Goal: Information Seeking & Learning: Learn about a topic

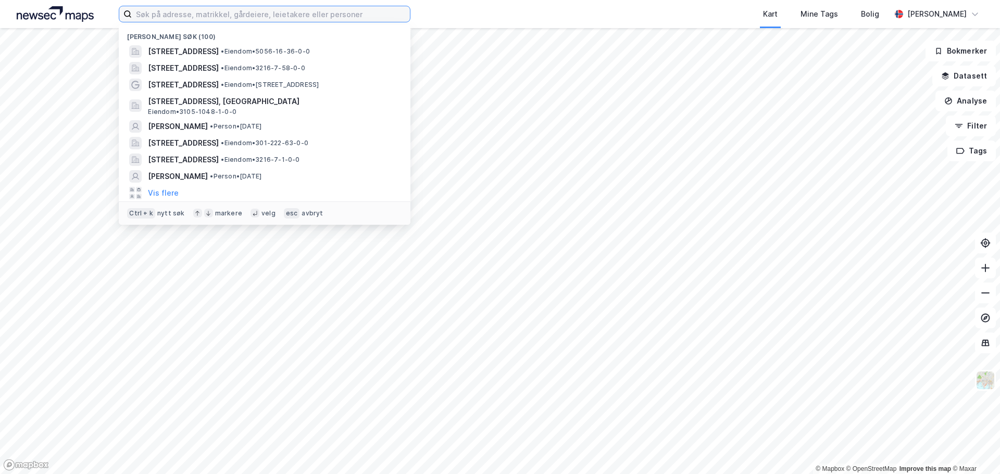
click at [167, 19] on input at bounding box center [271, 14] width 278 height 16
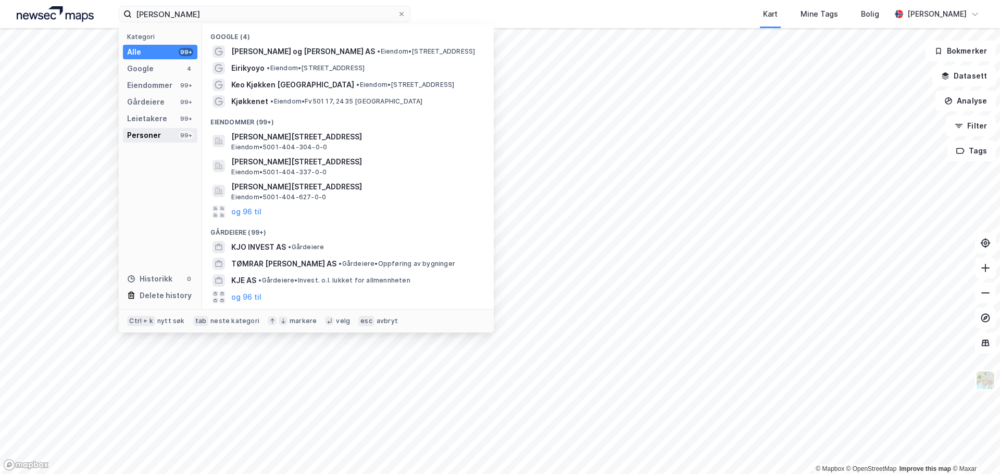
click at [158, 130] on div "Personer" at bounding box center [144, 135] width 34 height 12
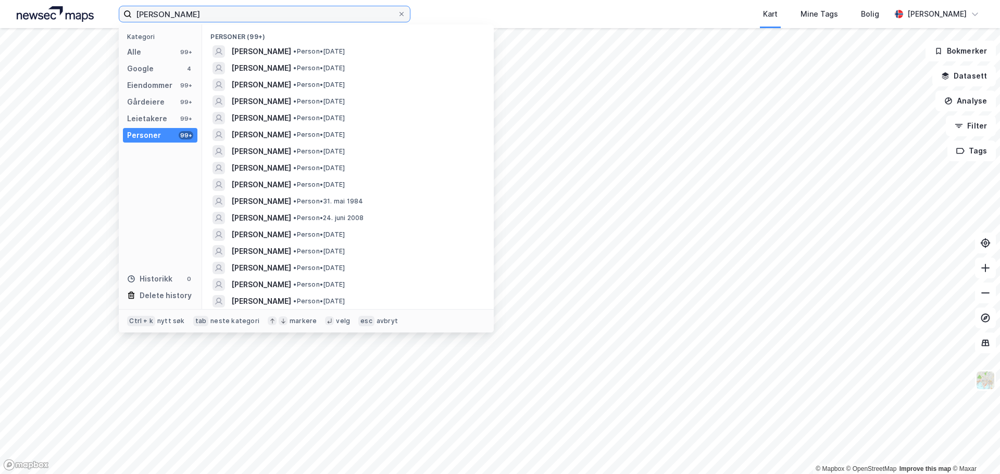
click at [241, 20] on input "[PERSON_NAME]" at bounding box center [265, 14] width 266 height 16
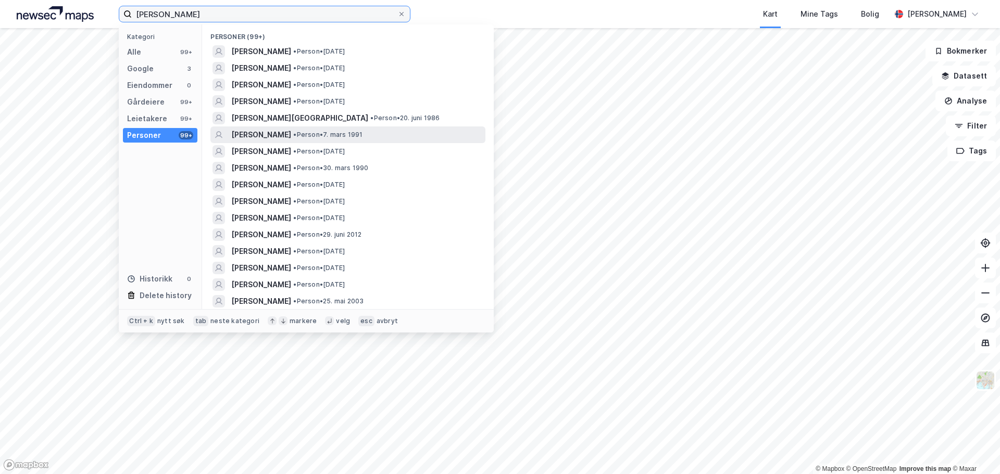
type input "[PERSON_NAME]"
click at [345, 130] on div "[PERSON_NAME] • Person • [DATE]" at bounding box center [357, 135] width 252 height 12
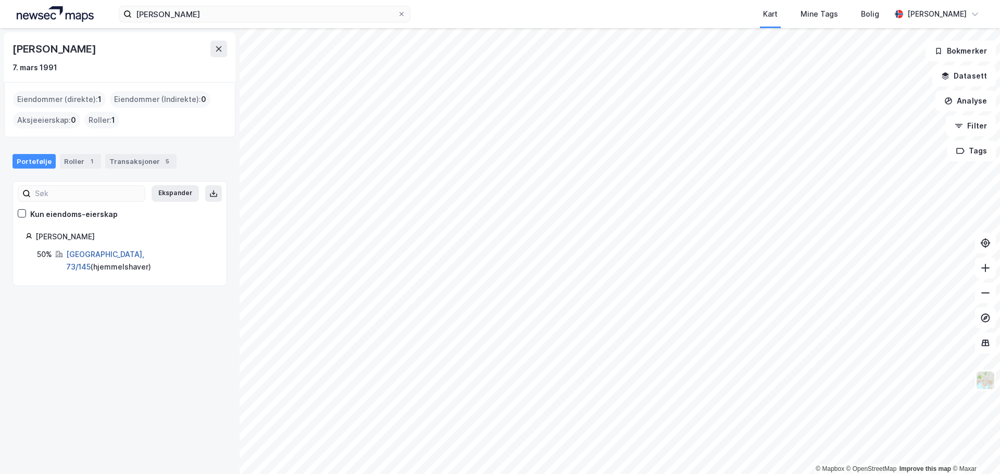
click at [88, 255] on link "[GEOGRAPHIC_DATA], 73/145" at bounding box center [105, 260] width 78 height 21
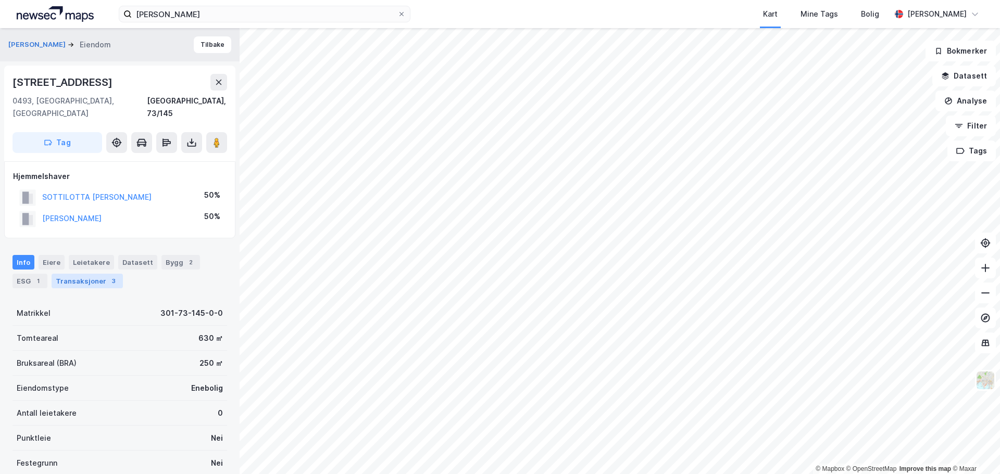
click at [102, 274] on div "Transaksjoner 3" at bounding box center [87, 281] width 71 height 15
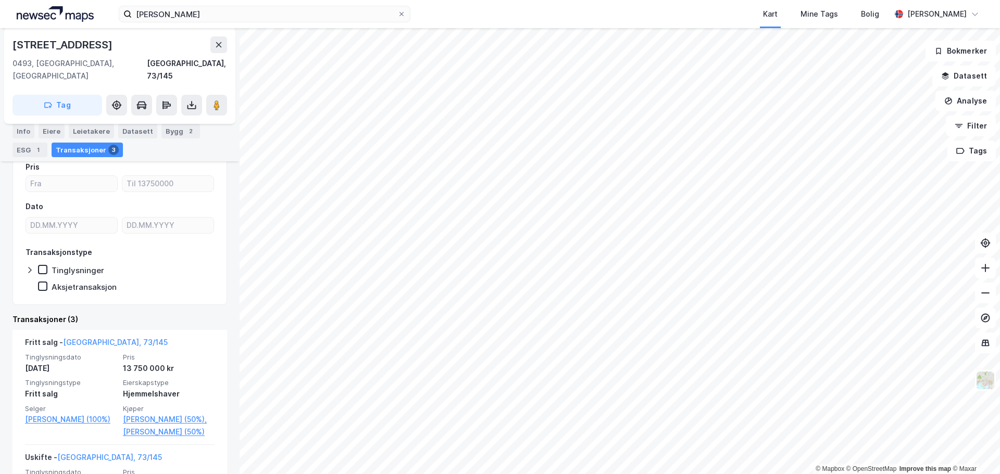
scroll to position [260, 0]
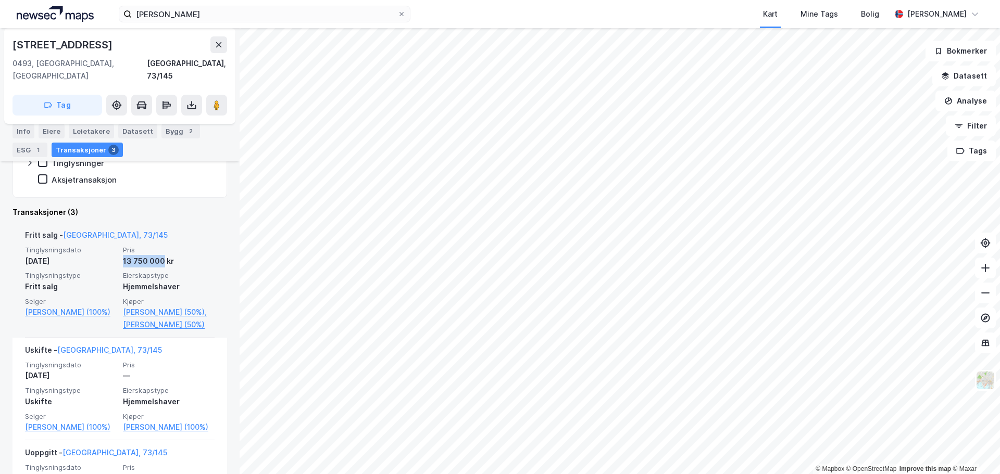
drag, startPoint x: 119, startPoint y: 250, endPoint x: 157, endPoint y: 249, distance: 37.5
click at [157, 255] on div "13 750 000 kr" at bounding box center [169, 261] width 92 height 12
click at [165, 255] on div "13 750 000 kr" at bounding box center [169, 261] width 92 height 12
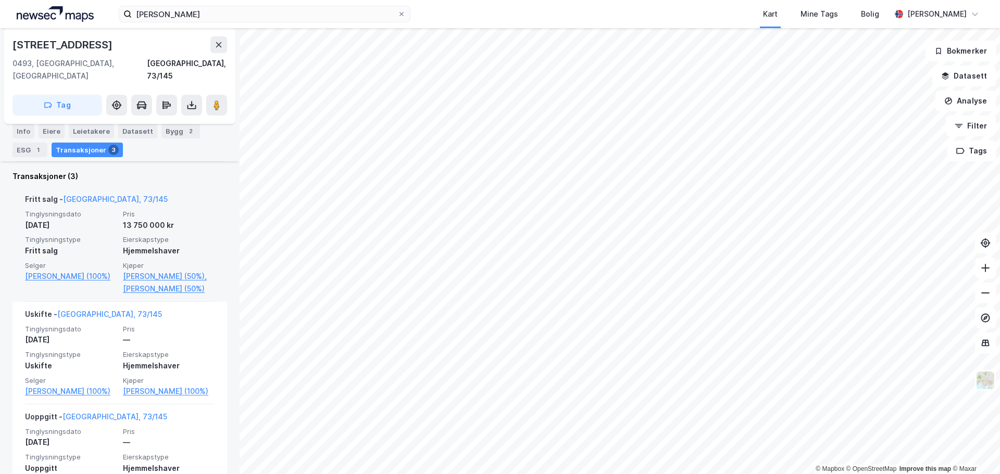
scroll to position [312, 0]
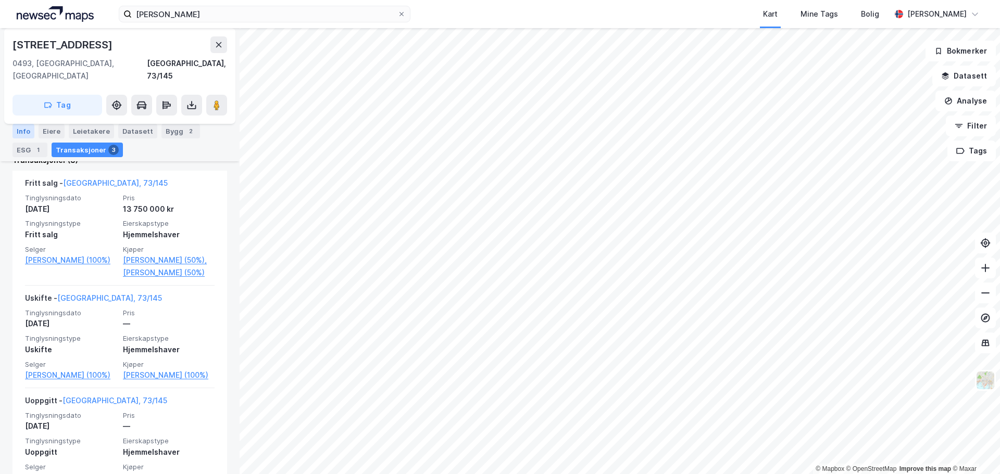
click at [24, 133] on div "Info" at bounding box center [23, 131] width 22 height 15
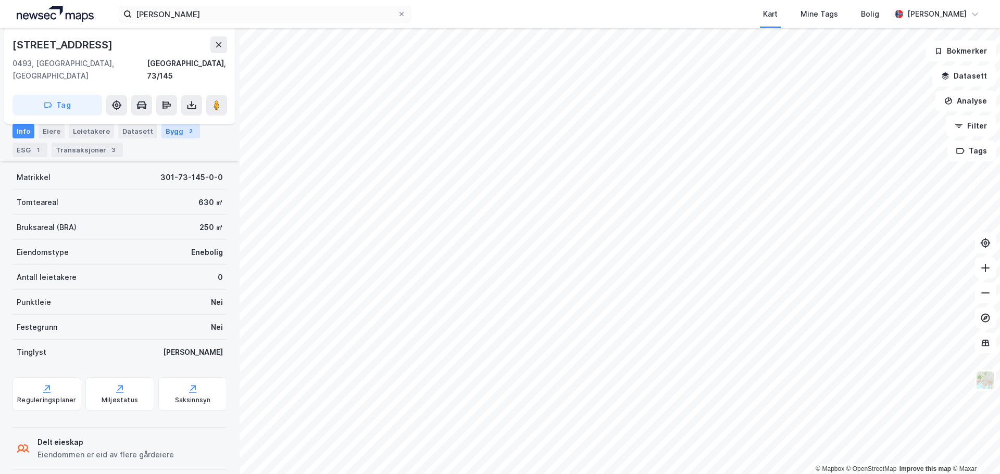
click at [162, 133] on div "Bygg 2" at bounding box center [180, 131] width 39 height 15
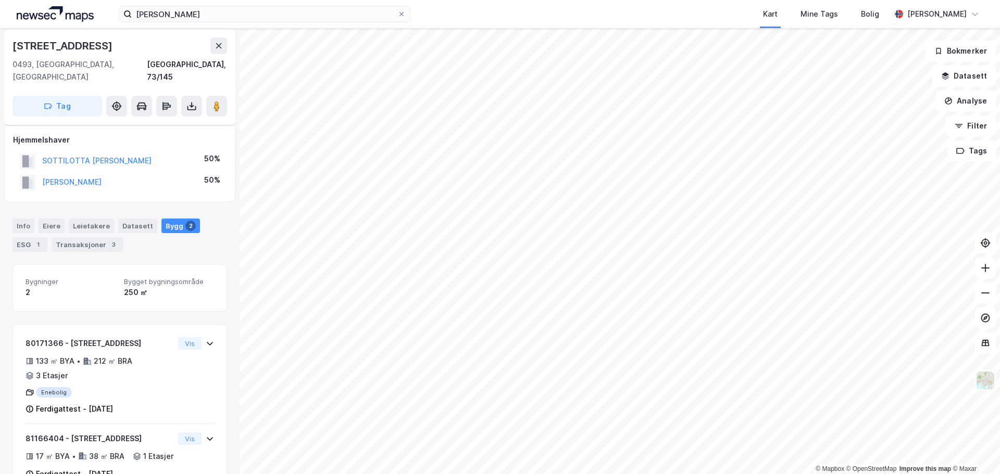
scroll to position [52, 0]
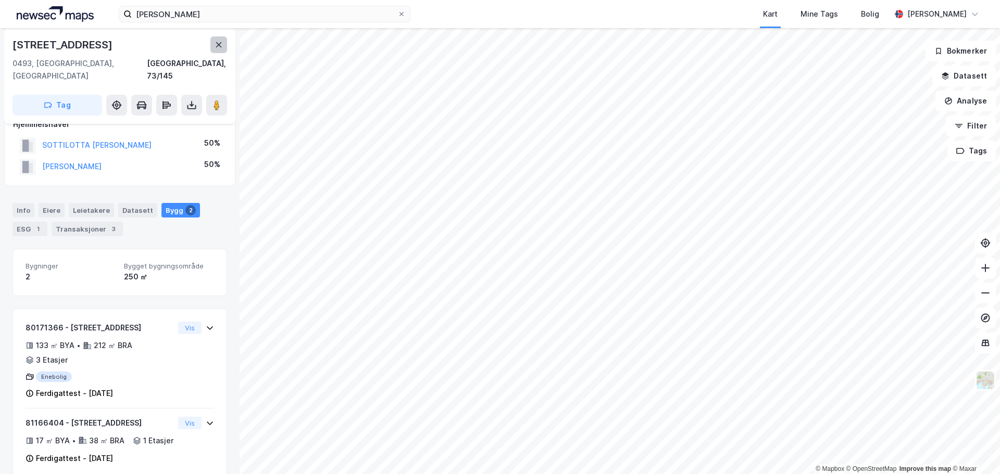
click at [211, 41] on button at bounding box center [218, 44] width 17 height 17
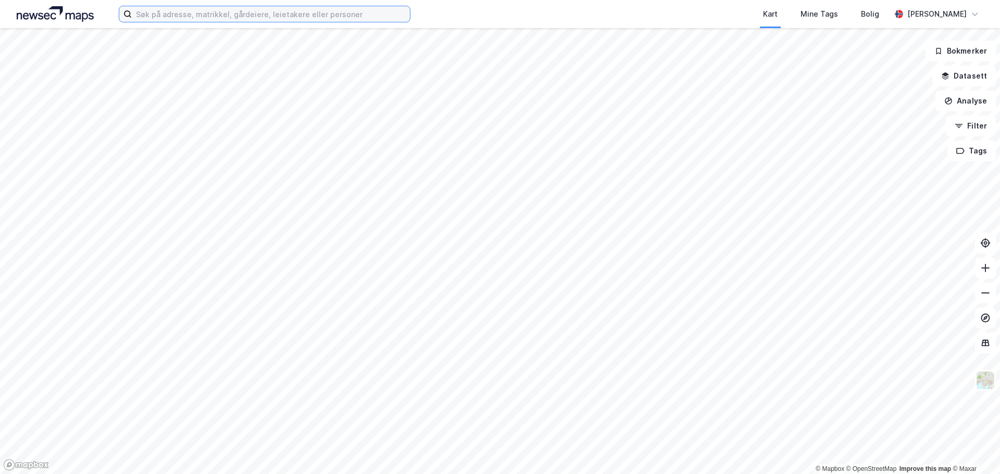
click at [185, 19] on input at bounding box center [271, 14] width 278 height 16
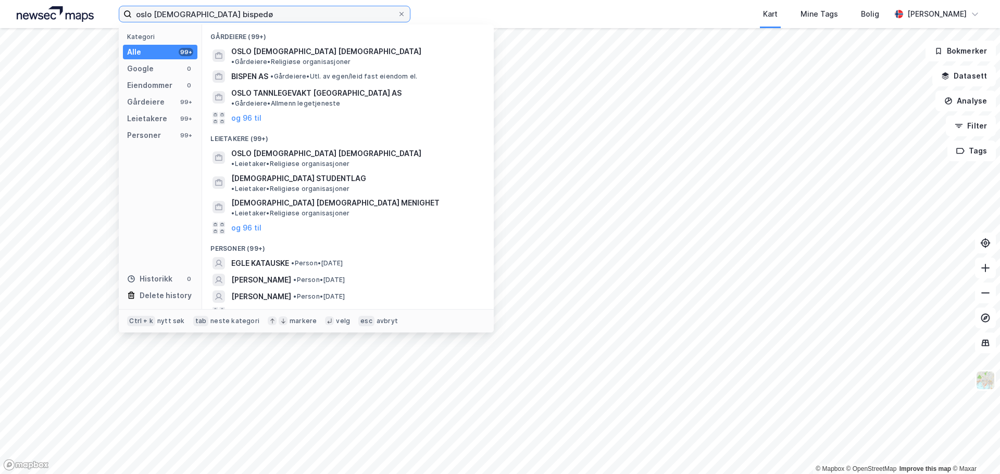
type input "oslo katolske bispedø"
click at [425, 37] on div "Gårdeiere (99+)" at bounding box center [348, 33] width 292 height 19
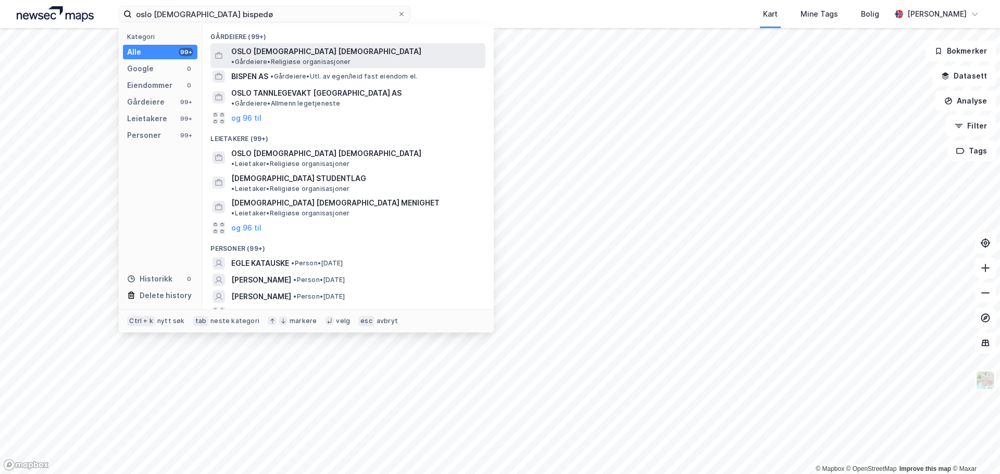
click at [350, 58] on span "• Gårdeiere • Religiøse organisasjoner" at bounding box center [290, 62] width 119 height 8
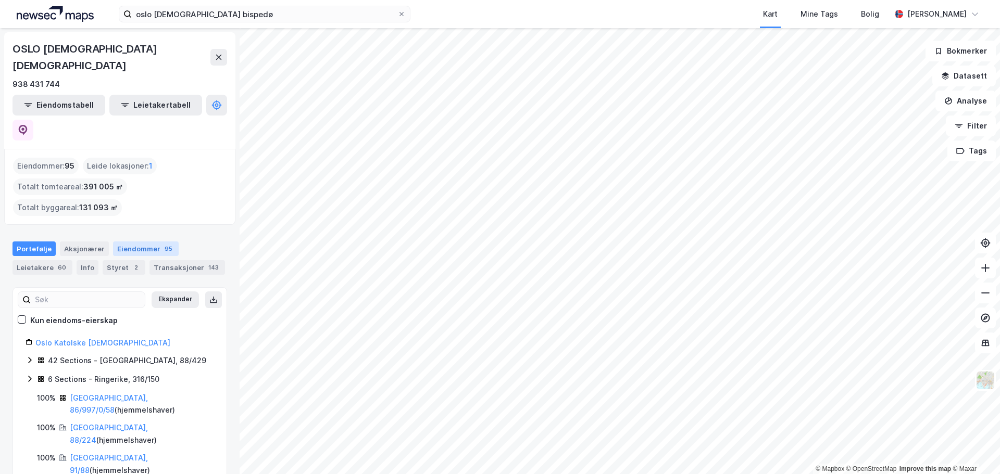
click at [137, 242] on div "Eiendommer 95" at bounding box center [146, 249] width 66 height 15
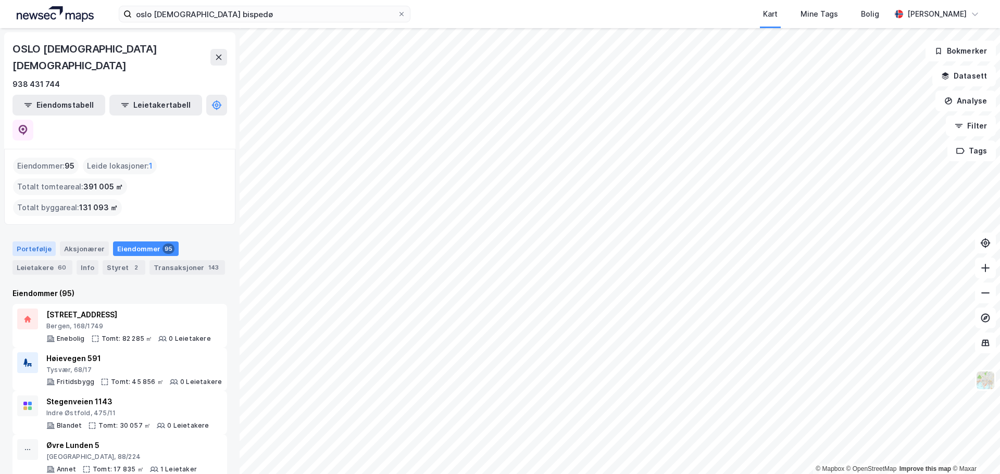
click at [38, 242] on div "Portefølje" at bounding box center [33, 249] width 43 height 15
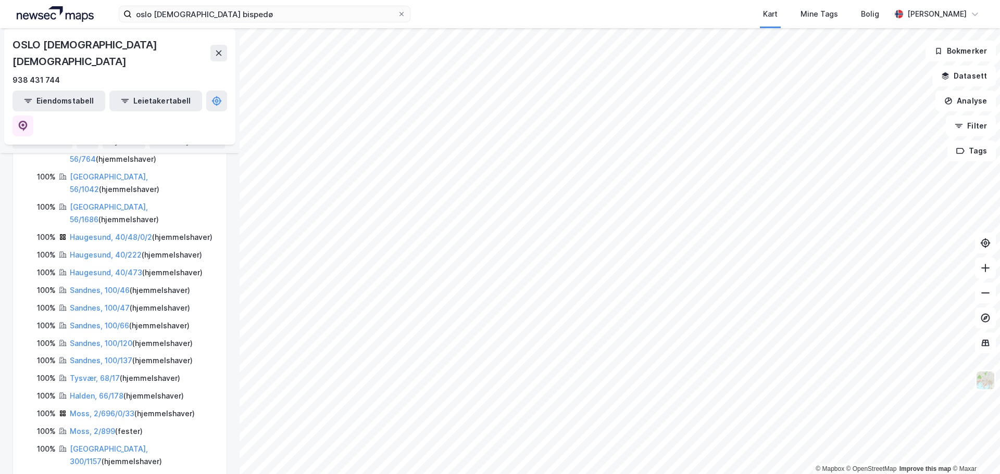
scroll to position [812, 0]
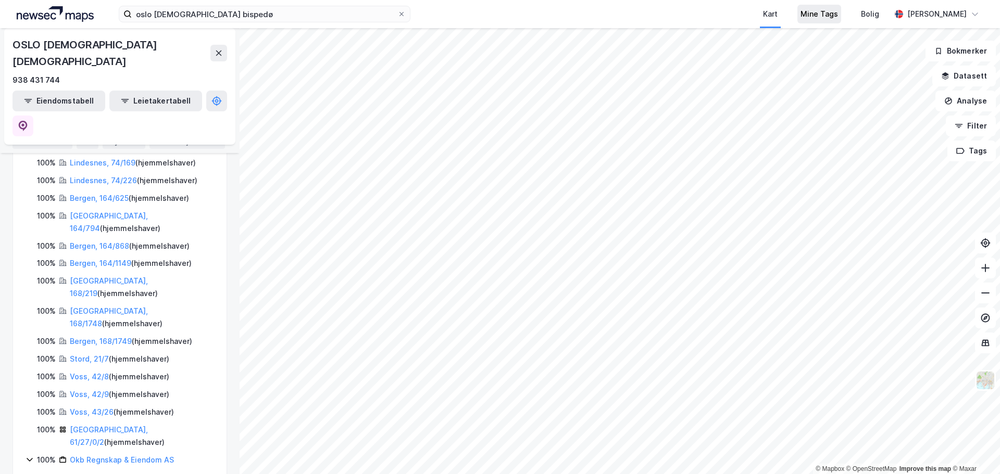
scroll to position [1316, 0]
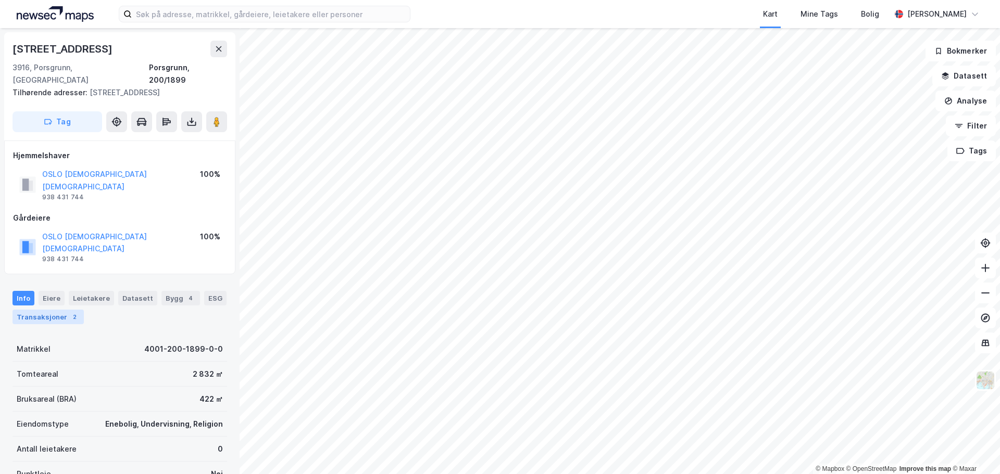
click at [71, 312] on div "2" at bounding box center [74, 317] width 10 height 10
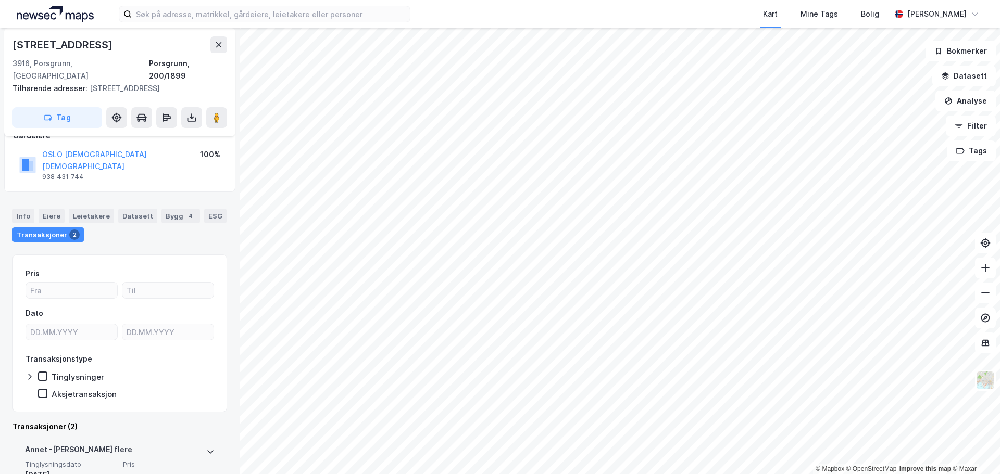
scroll to position [53, 0]
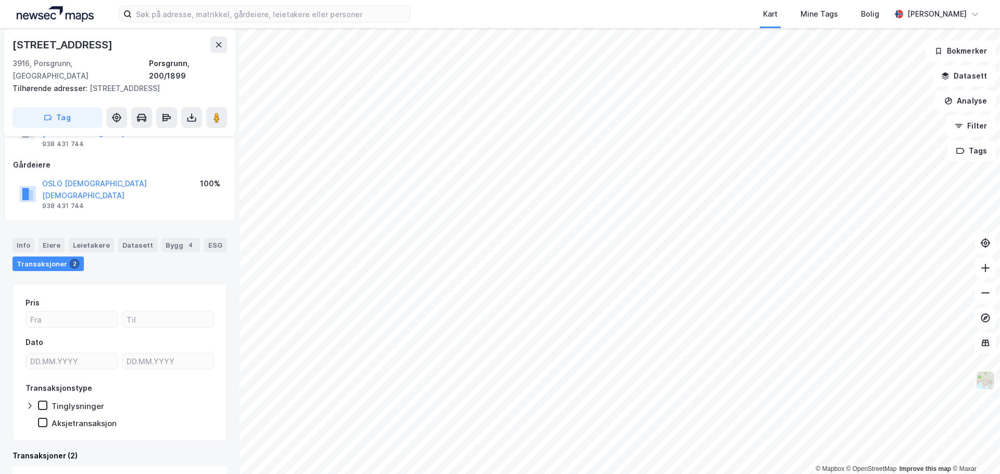
click at [111, 238] on div "Info Eiere Leietakere Datasett Bygg 4 ESG Transaksjoner 2" at bounding box center [119, 254] width 215 height 33
click at [98, 238] on div "Leietakere" at bounding box center [91, 245] width 45 height 15
